Goal: Find specific page/section: Find specific page/section

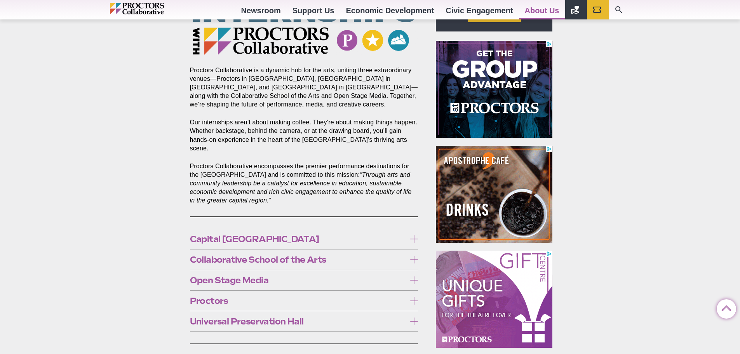
scroll to position [427, 0]
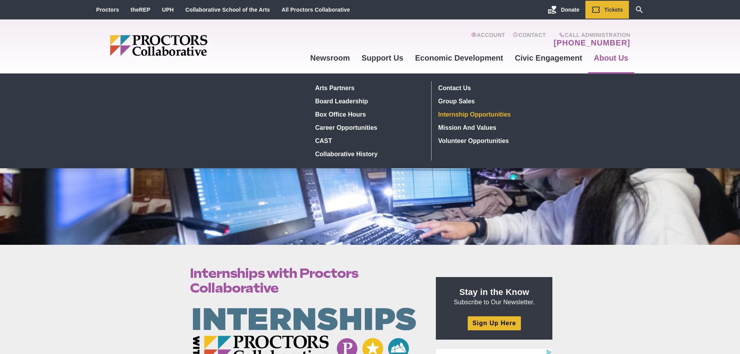
click at [612, 64] on link "About Us" at bounding box center [611, 57] width 46 height 21
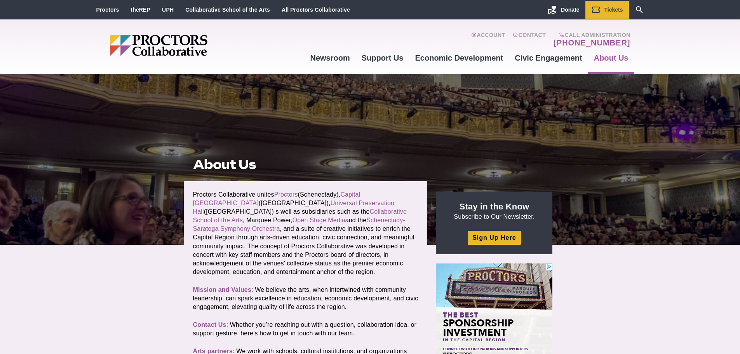
scroll to position [155, 0]
